Goal: Entertainment & Leisure: Consume media (video, audio)

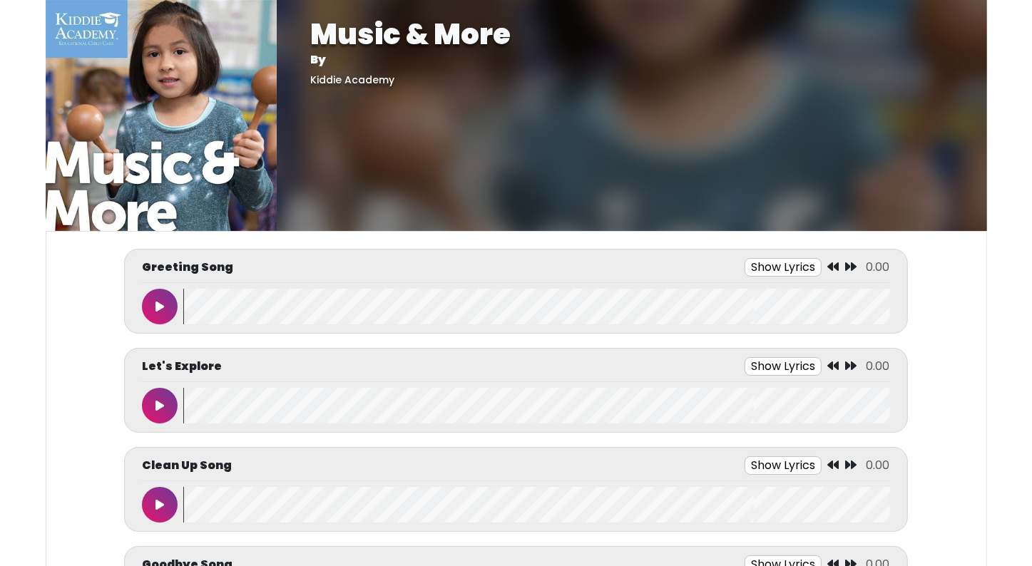
click at [158, 302] on icon at bounding box center [160, 306] width 9 height 11
click at [158, 302] on icon at bounding box center [159, 306] width 7 height 11
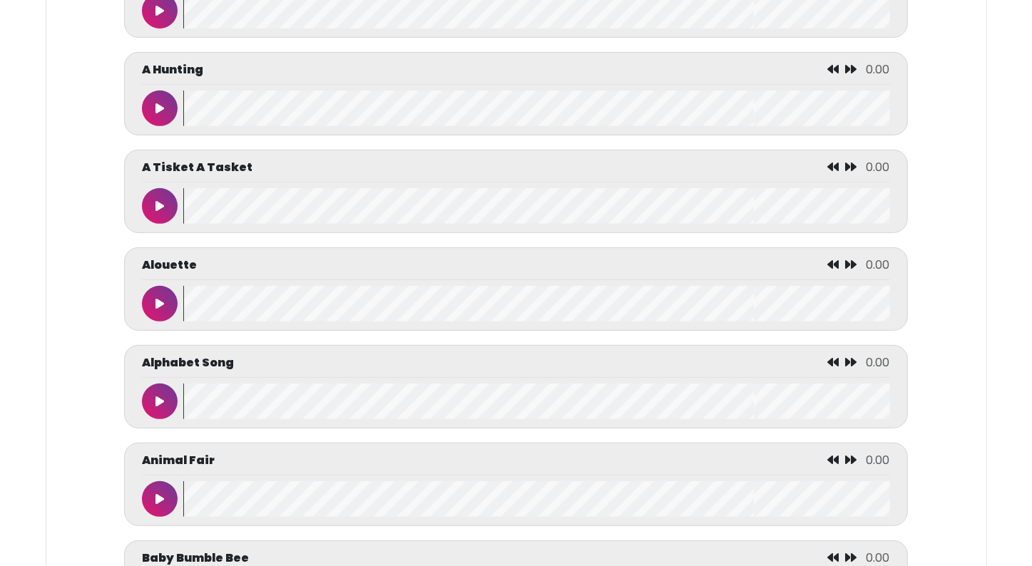
scroll to position [599, 0]
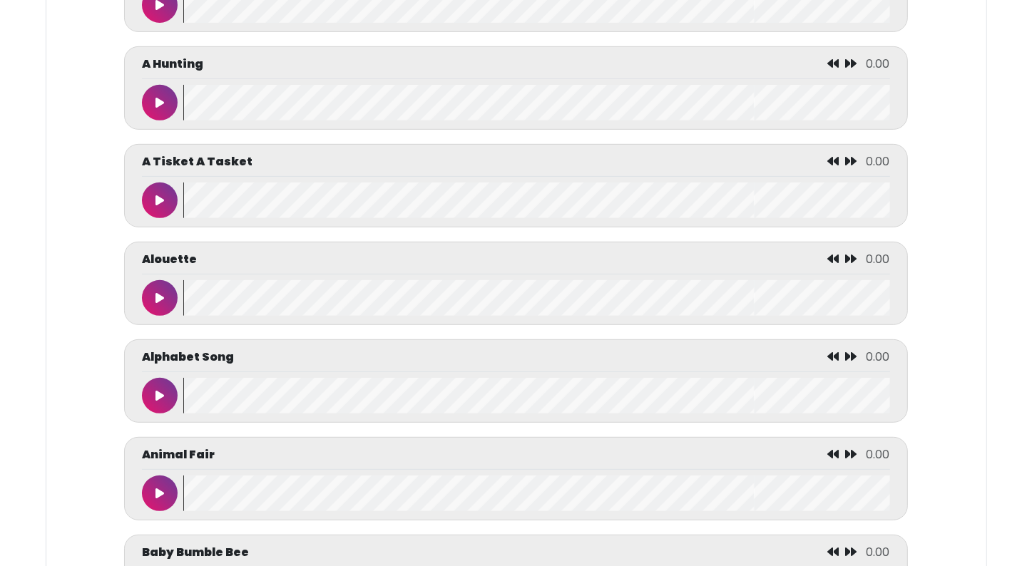
click at [152, 392] on button at bounding box center [160, 396] width 36 height 36
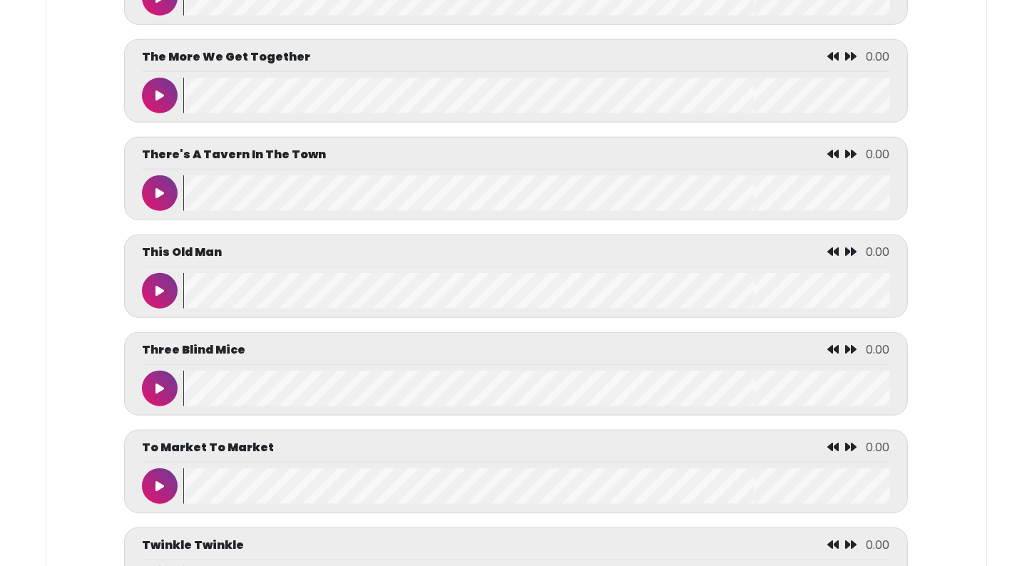
scroll to position [6598, 0]
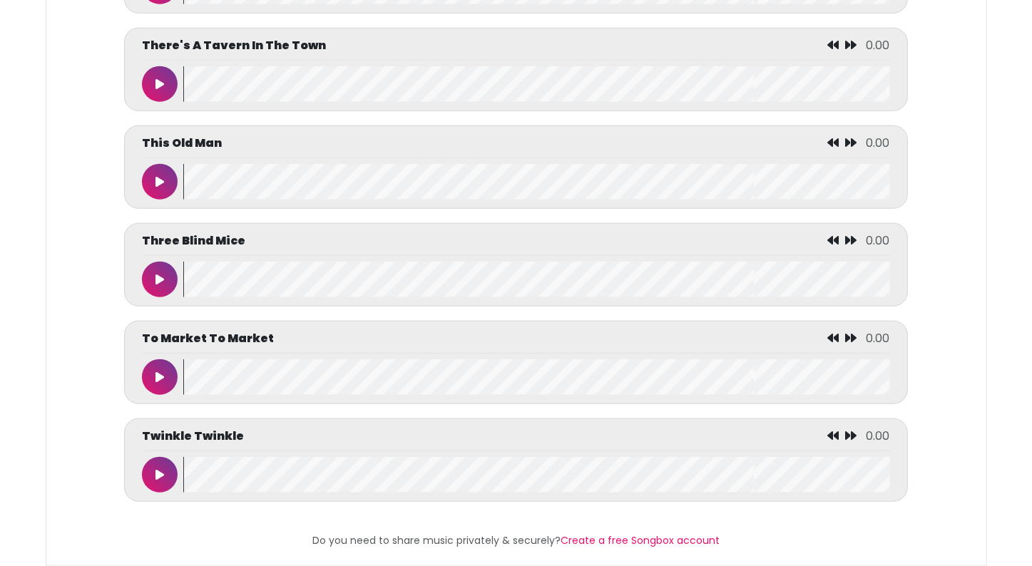
click at [160, 78] on button at bounding box center [160, 84] width 36 height 36
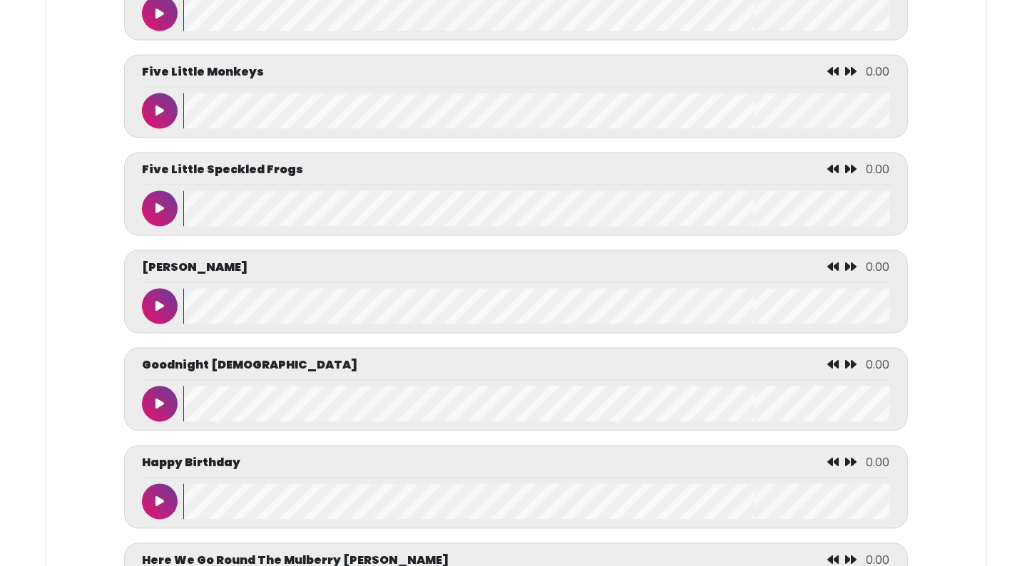
scroll to position [2517, 0]
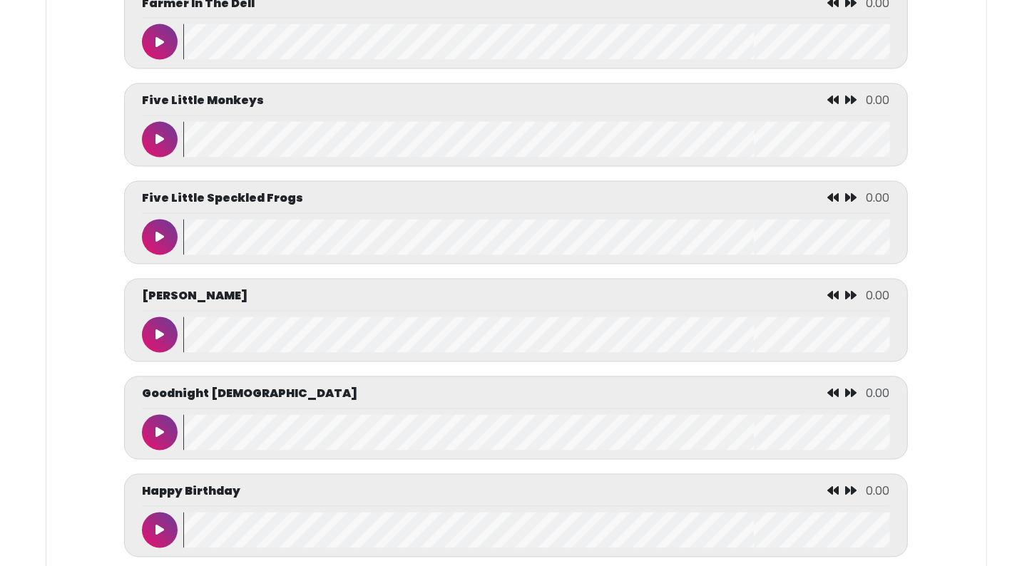
click at [163, 245] on button at bounding box center [160, 238] width 36 height 36
click at [160, 147] on button at bounding box center [160, 140] width 36 height 36
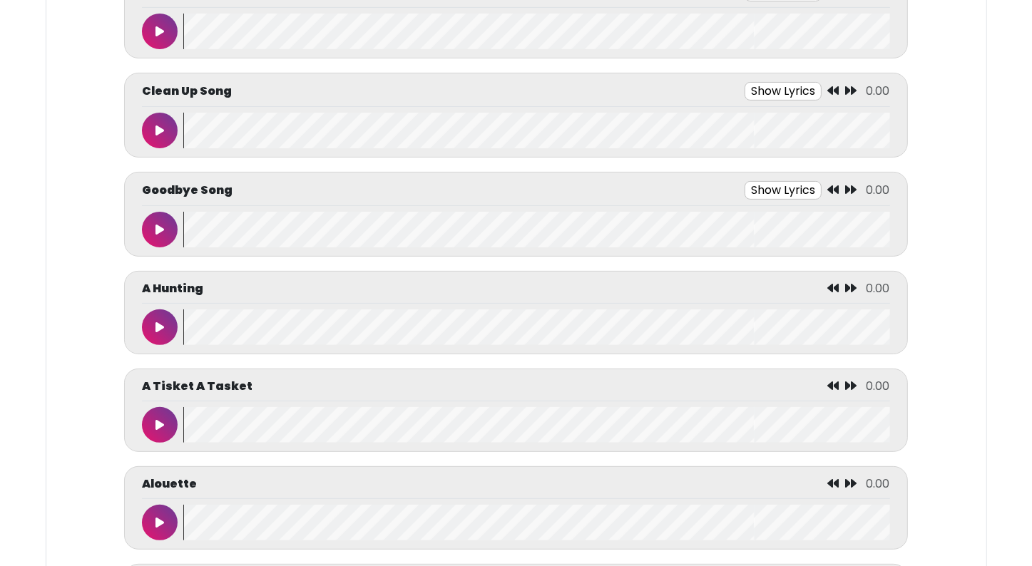
scroll to position [428, 0]
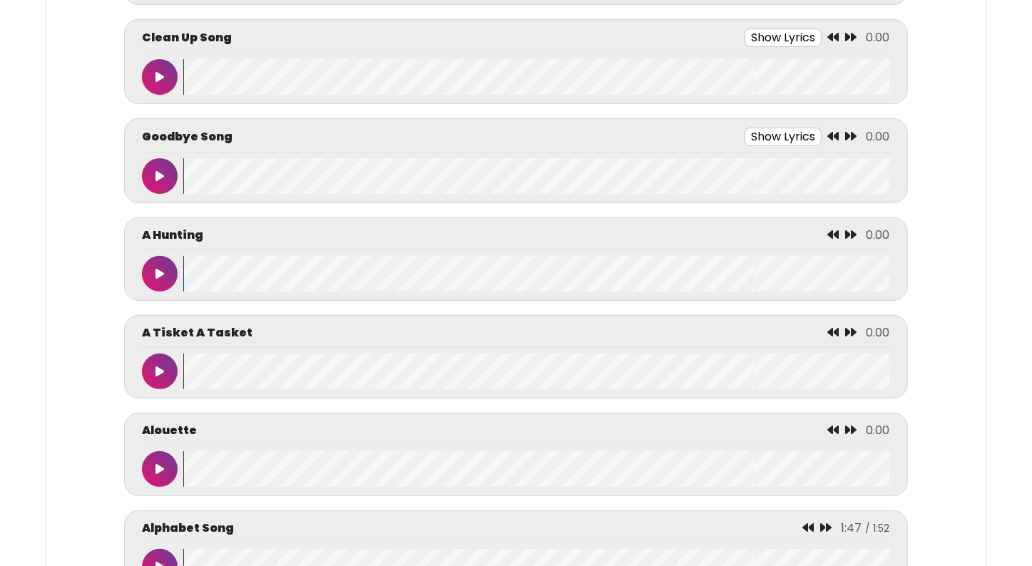
click at [154, 170] on button at bounding box center [160, 176] width 36 height 36
